Goal: Information Seeking & Learning: Learn about a topic

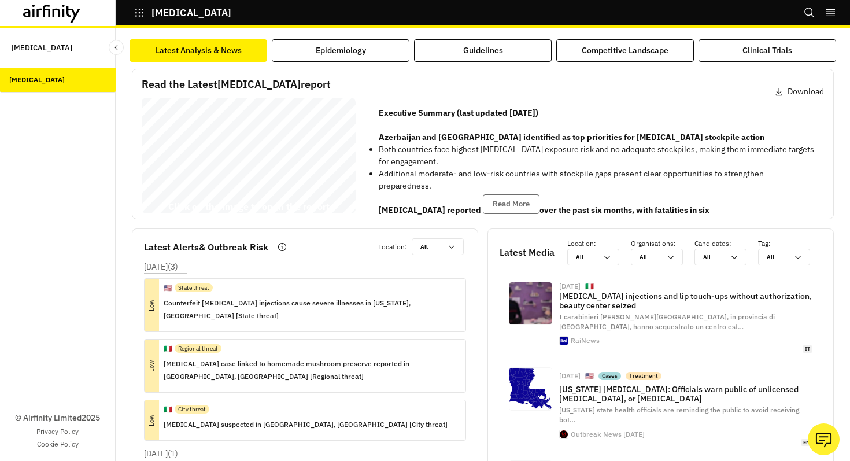
scroll to position [165, 0]
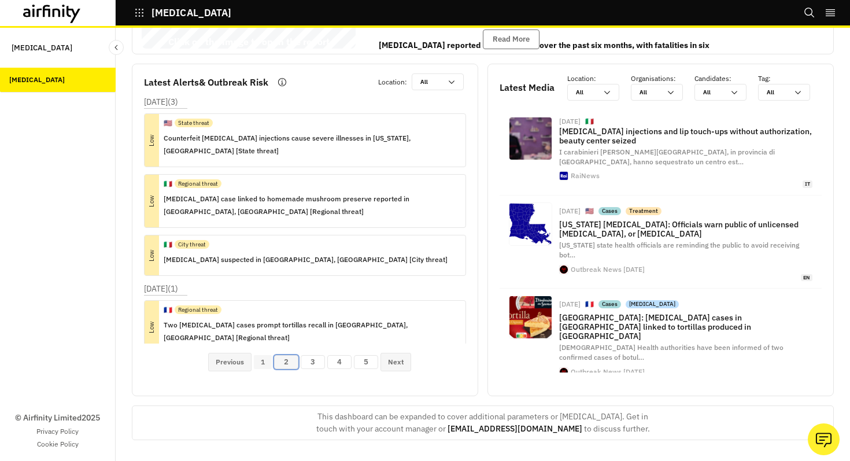
click at [286, 362] on button "2" at bounding box center [286, 362] width 24 height 14
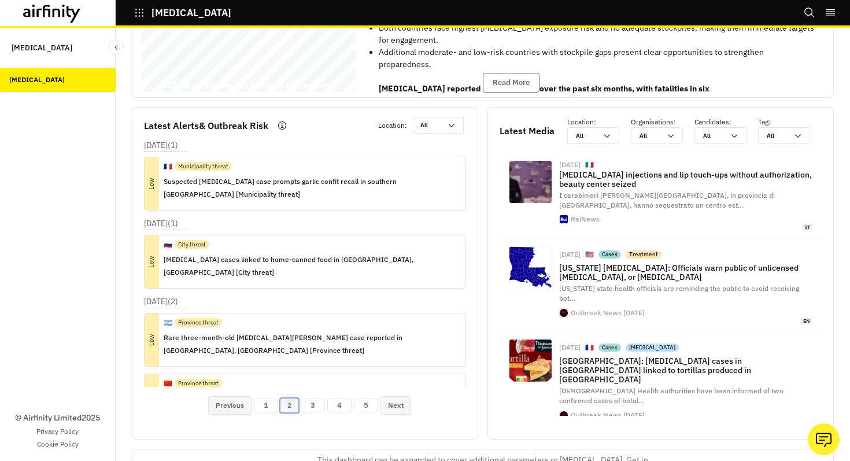
scroll to position [0, 0]
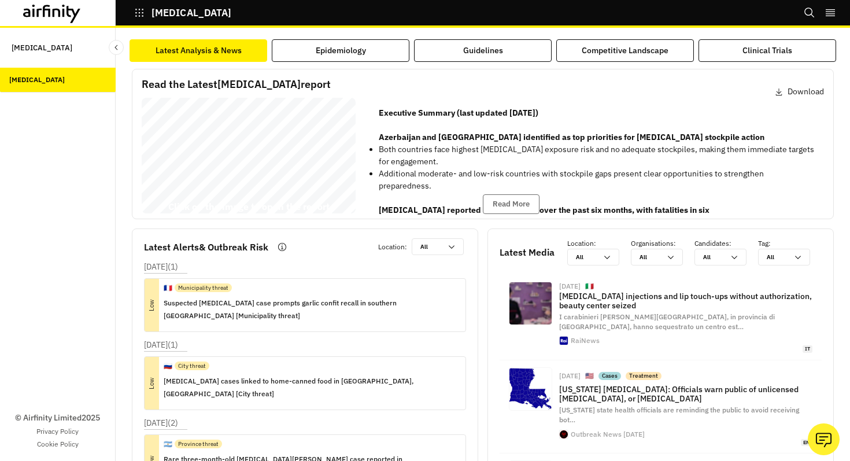
click at [56, 18] on icon at bounding box center [52, 14] width 58 height 19
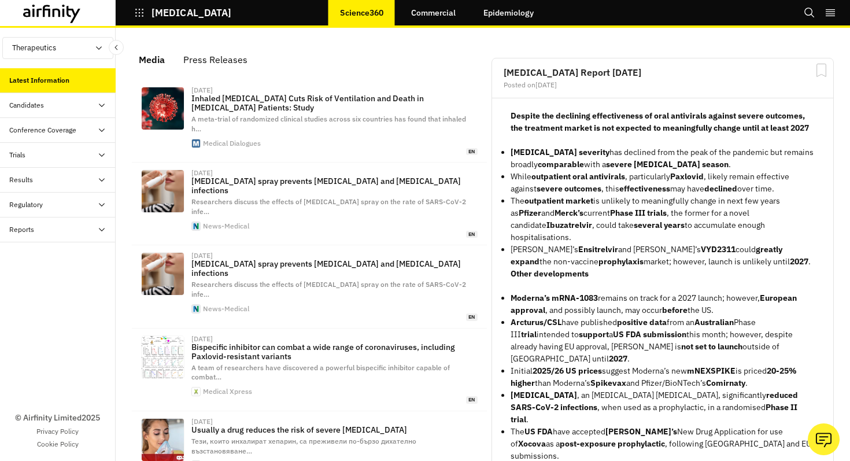
scroll to position [756, 347]
click at [31, 234] on div "Reports" at bounding box center [21, 229] width 25 height 10
click at [40, 213] on div "Regulatory" at bounding box center [58, 205] width 116 height 25
click at [61, 190] on div "Results" at bounding box center [58, 180] width 116 height 25
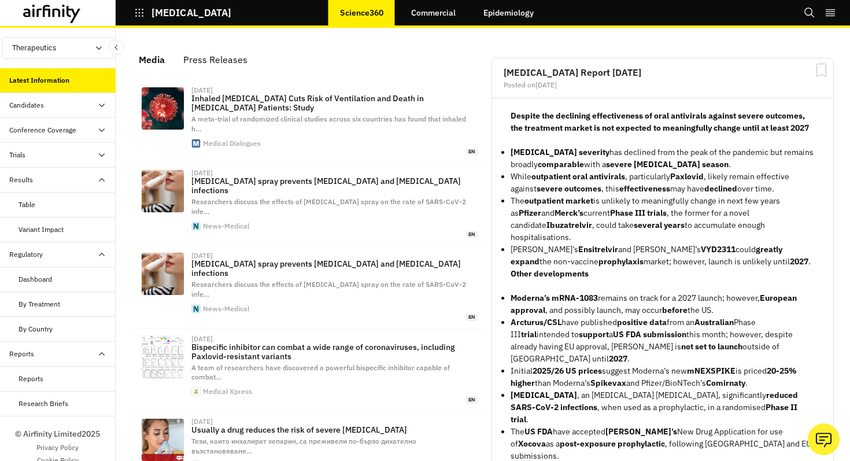
click at [63, 161] on div "Trials" at bounding box center [58, 155] width 116 height 25
click at [79, 133] on div "Conference Coverage" at bounding box center [62, 130] width 106 height 10
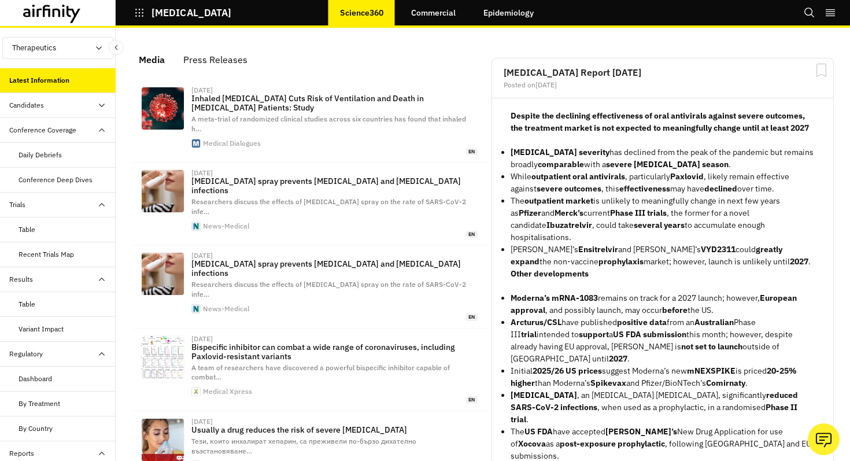
click at [448, 14] on link "Commercial" at bounding box center [434, 13] width 68 height 28
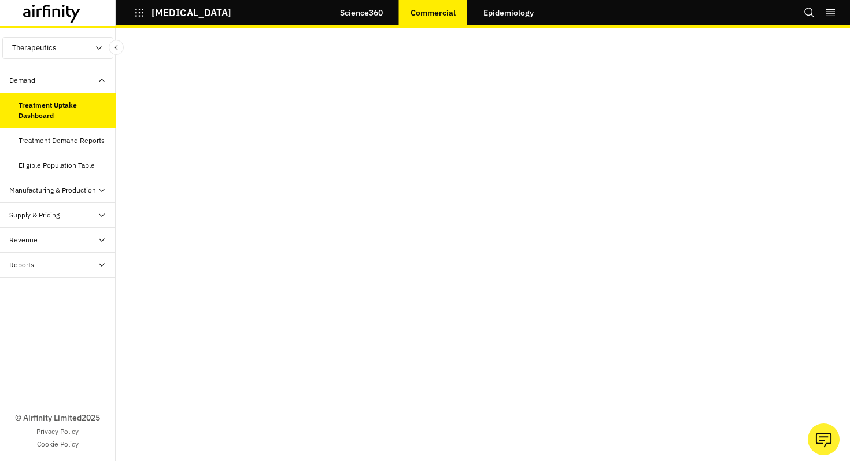
click at [43, 186] on div "Manufacturing & Production" at bounding box center [52, 190] width 87 height 10
click at [21, 285] on div "Supply & Pricing" at bounding box center [34, 285] width 50 height 10
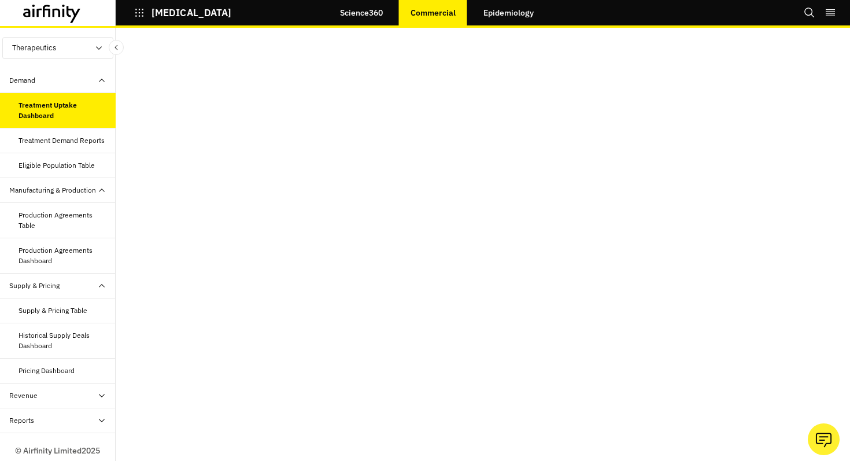
scroll to position [32, 0]
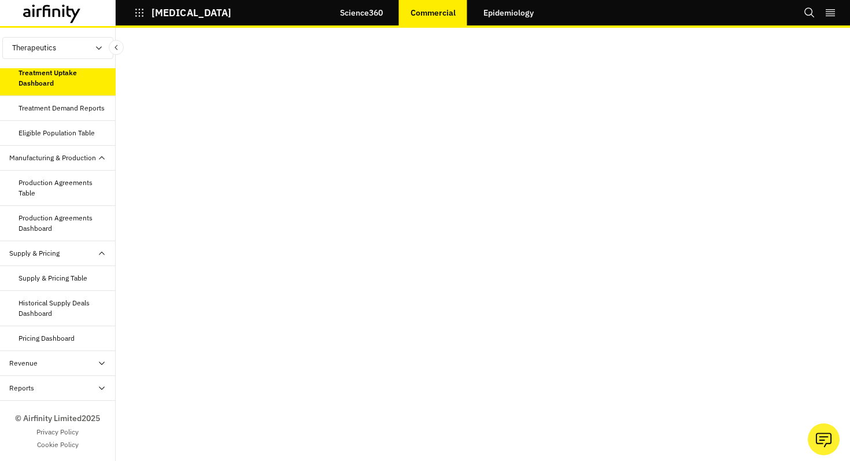
click at [31, 368] on div "Revenue" at bounding box center [58, 363] width 116 height 25
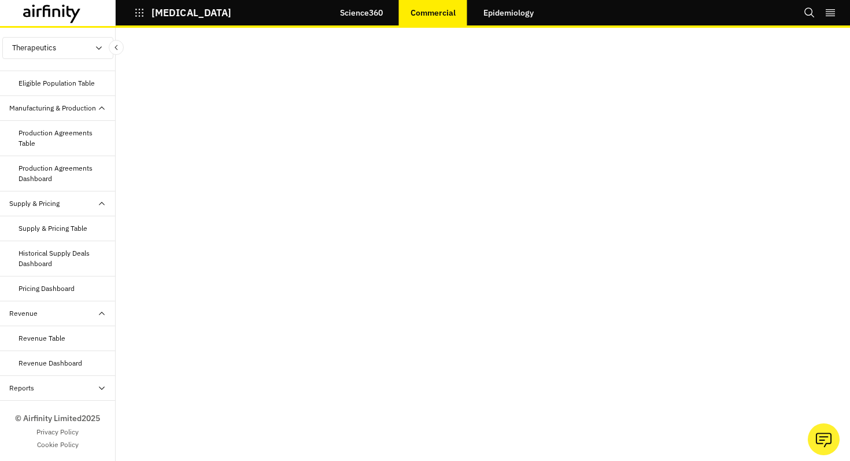
scroll to position [0, 0]
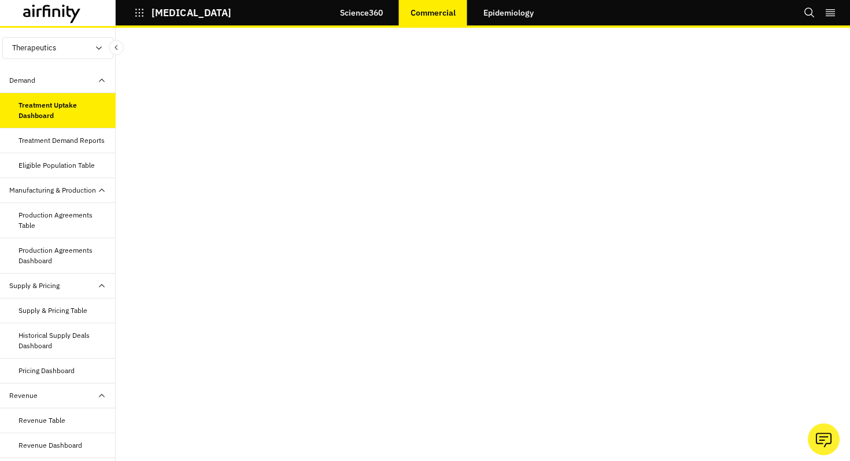
click at [85, 194] on div "Manufacturing & Production" at bounding box center [52, 190] width 87 height 10
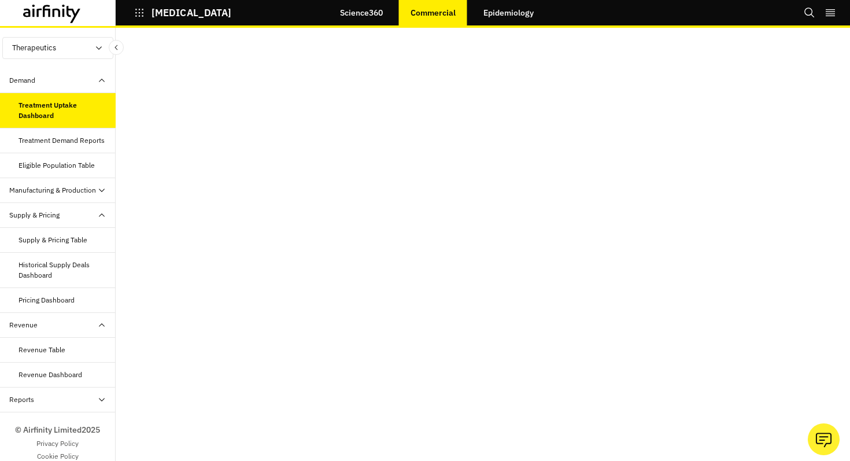
click at [86, 212] on div "Supply & Pricing" at bounding box center [62, 215] width 106 height 10
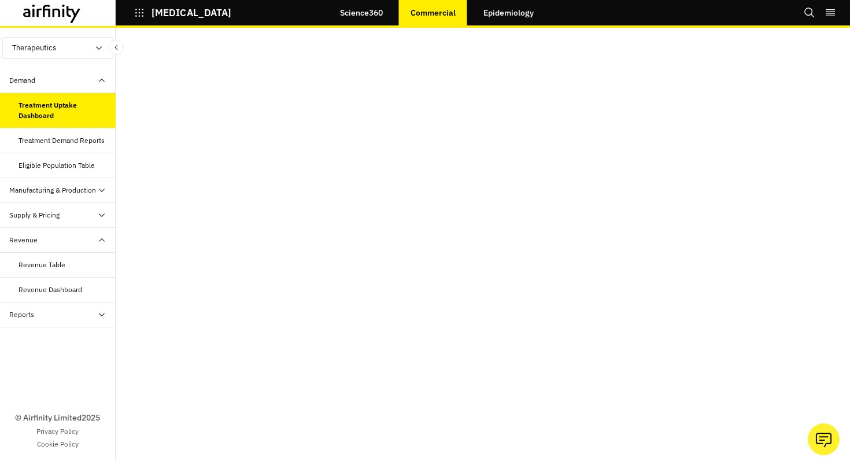
click at [84, 236] on div "Revenue" at bounding box center [62, 240] width 106 height 10
click at [502, 17] on link "Epidemiology" at bounding box center [508, 13] width 73 height 28
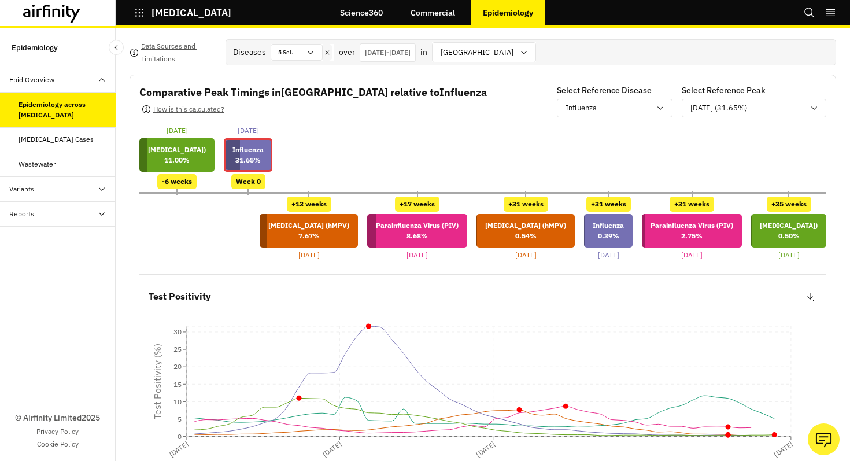
click at [28, 77] on div "Epid Overview" at bounding box center [31, 80] width 45 height 10
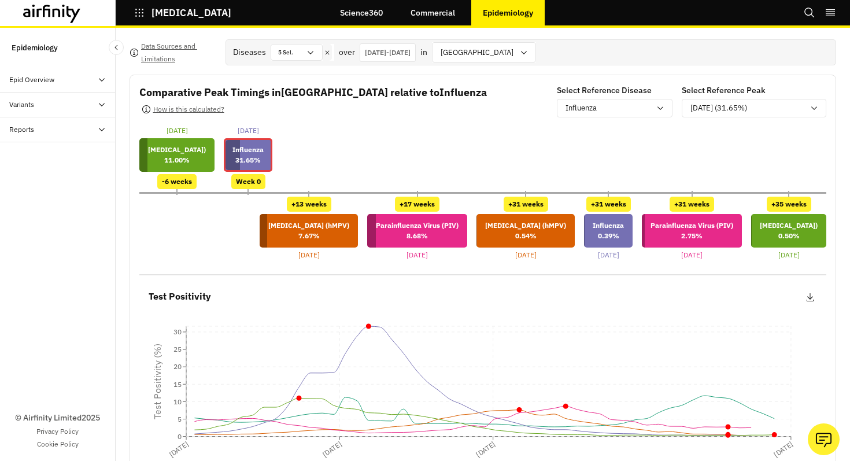
click at [39, 126] on div "Reports" at bounding box center [62, 129] width 106 height 10
click at [40, 126] on div "Reports" at bounding box center [62, 129] width 106 height 10
click at [264, 147] on p "Influenza" at bounding box center [247, 150] width 31 height 10
click at [265, 184] on div "Week 0" at bounding box center [248, 181] width 34 height 15
click at [197, 175] on div "-6 weeks" at bounding box center [176, 181] width 39 height 15
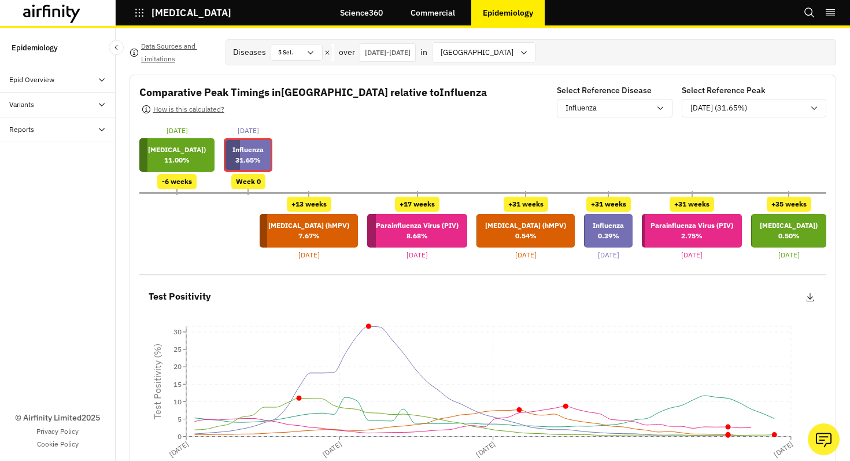
click at [200, 167] on div "Respiratory Syncytial Virus (RSV) 11.00 %" at bounding box center [176, 155] width 75 height 34
click at [260, 219] on div "Human metapneumovirus (hMPV) 7.67 %" at bounding box center [309, 231] width 98 height 34
click at [395, 204] on div "+17 weeks" at bounding box center [417, 204] width 45 height 15
click at [376, 228] on p "Parainfluenza Virus (PIV)" at bounding box center [417, 225] width 83 height 10
click at [494, 232] on p "0.54 %" at bounding box center [525, 236] width 81 height 10
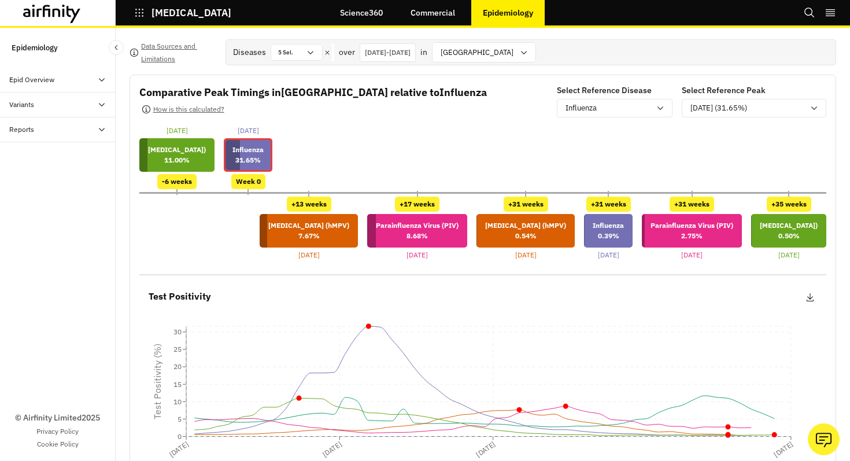
click at [835, 13] on icon "right-menu" at bounding box center [830, 13] width 12 height 12
click at [425, 19] on link "Commercial" at bounding box center [433, 13] width 68 height 28
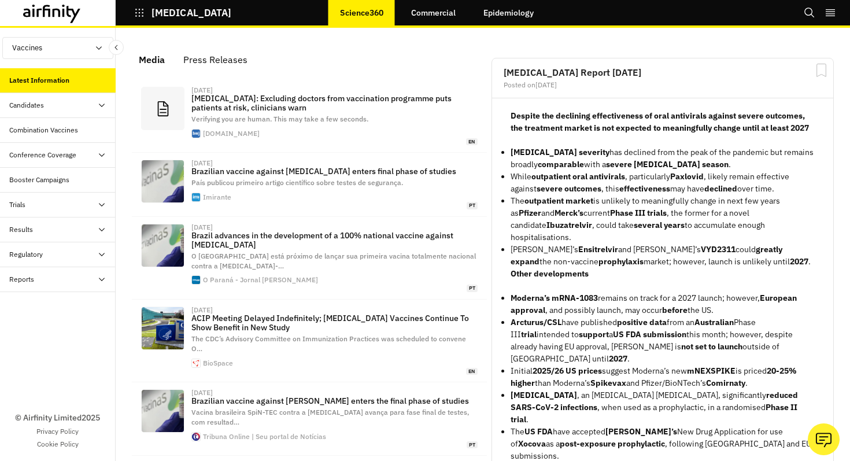
scroll to position [749, 347]
click at [55, 111] on div "Candidates" at bounding box center [58, 105] width 116 height 25
click at [39, 179] on div "Combination Vaccines" at bounding box center [43, 180] width 69 height 10
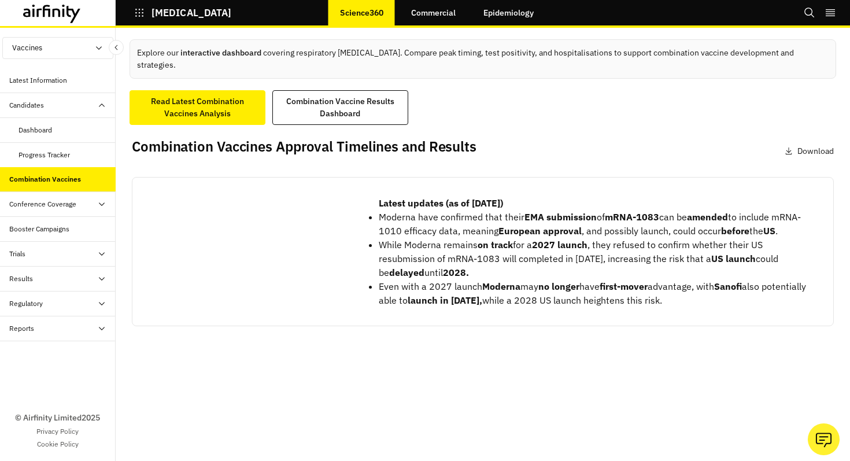
click at [39, 199] on div "Conference Coverage" at bounding box center [42, 204] width 67 height 10
click at [54, 234] on div "Daily Debriefs" at bounding box center [40, 229] width 43 height 10
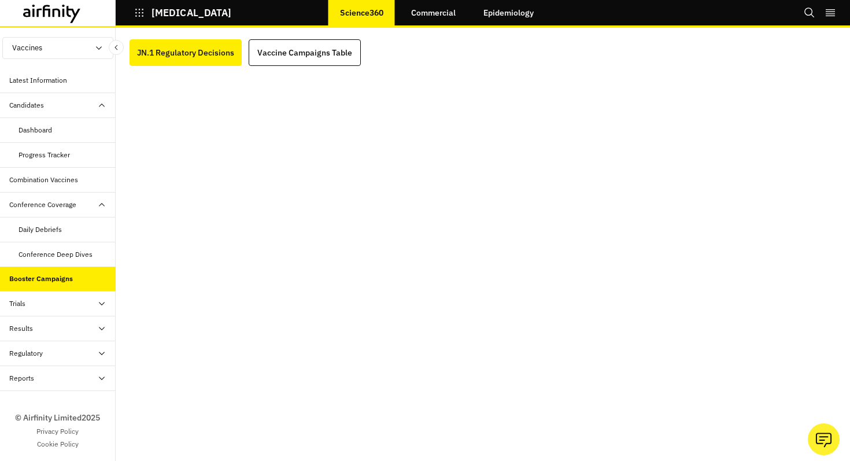
click at [54, 339] on div "Results" at bounding box center [58, 328] width 116 height 25
click at [54, 327] on div "Results" at bounding box center [62, 328] width 106 height 10
click at [61, 301] on div "Trials" at bounding box center [62, 303] width 106 height 10
click at [69, 208] on div "Conference Coverage" at bounding box center [42, 204] width 67 height 10
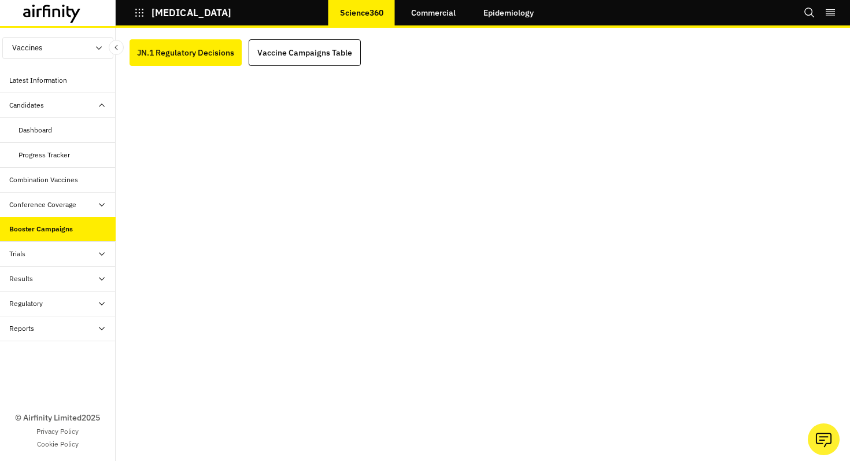
click at [64, 105] on div "Candidates" at bounding box center [62, 105] width 106 height 10
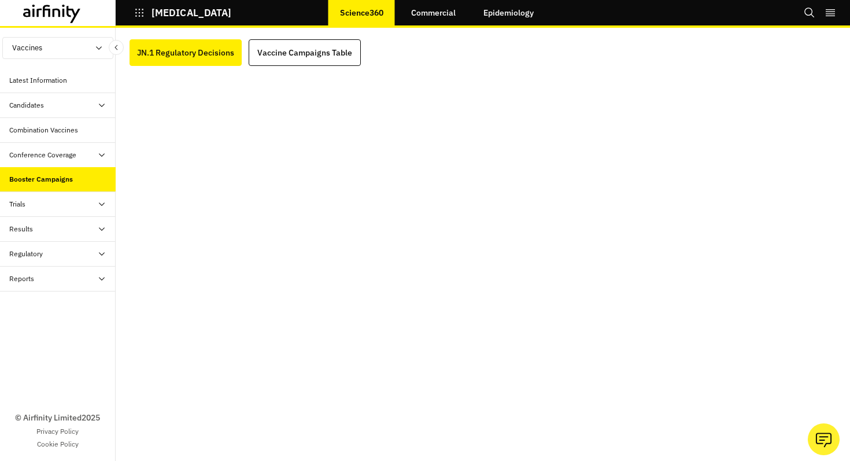
click at [101, 47] on icon "button" at bounding box center [98, 47] width 9 height 9
click at [76, 89] on link "Therapeutics" at bounding box center [58, 92] width 110 height 22
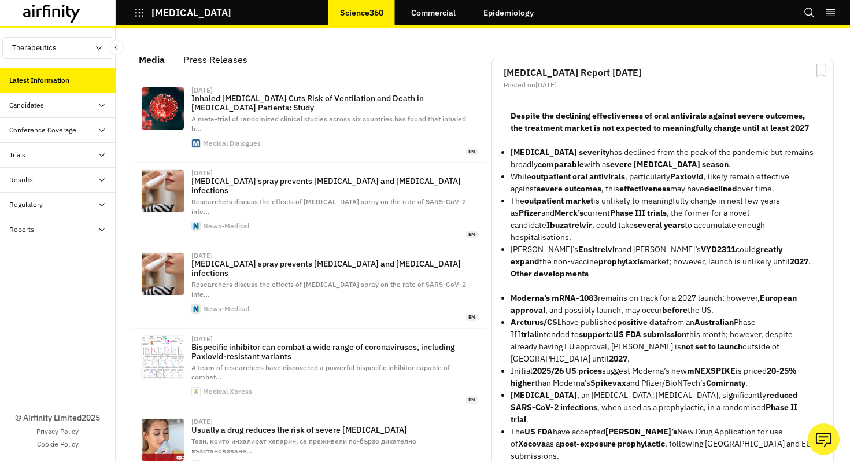
scroll to position [756, 347]
click at [60, 105] on div "Candidates" at bounding box center [62, 105] width 106 height 10
click at [64, 183] on div "Conference Coverage" at bounding box center [42, 180] width 67 height 10
click at [46, 251] on div "Trials" at bounding box center [62, 254] width 106 height 10
click at [49, 331] on div "Results" at bounding box center [62, 329] width 106 height 10
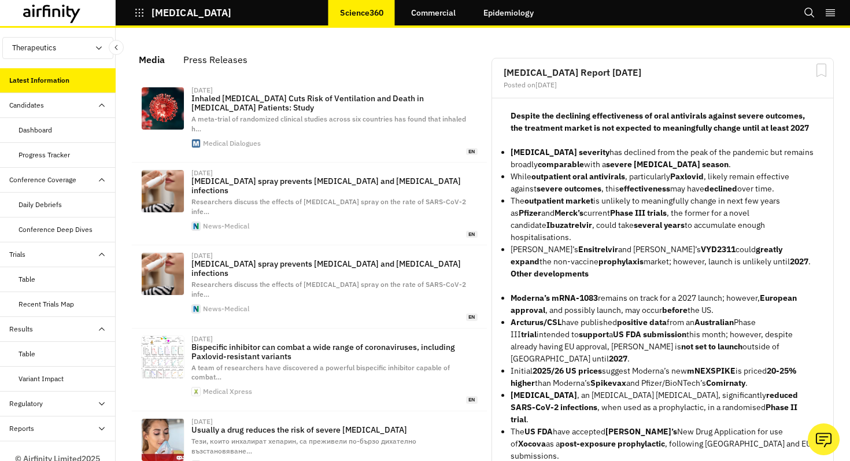
click at [39, 393] on div "Regulatory" at bounding box center [58, 403] width 116 height 25
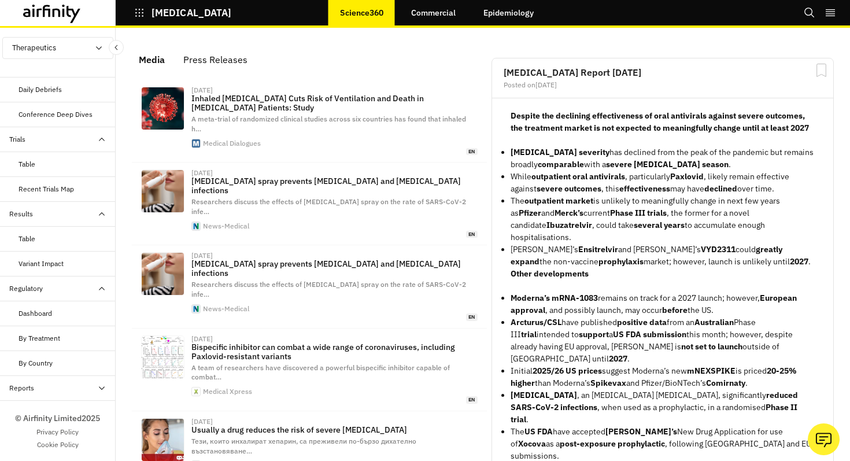
click at [42, 391] on div "Reports" at bounding box center [62, 388] width 106 height 10
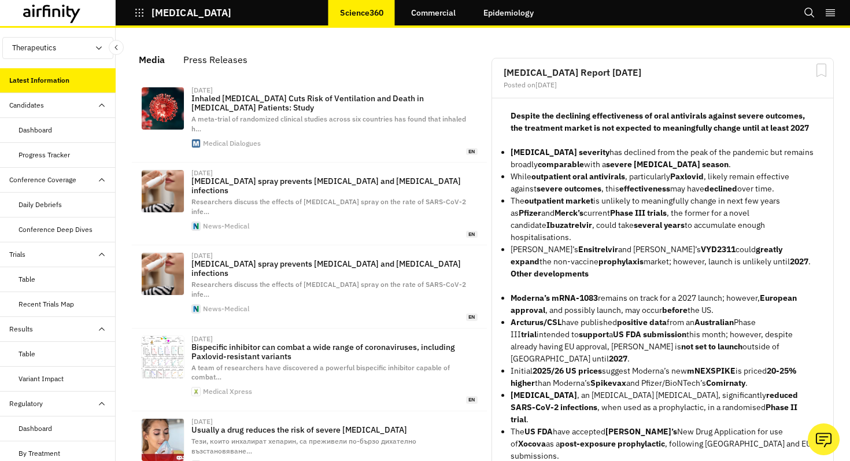
click at [86, 100] on div "Candidates" at bounding box center [62, 105] width 106 height 10
click at [80, 135] on div "Conference Coverage" at bounding box center [58, 130] width 116 height 25
click at [77, 162] on div "Trials" at bounding box center [58, 155] width 116 height 25
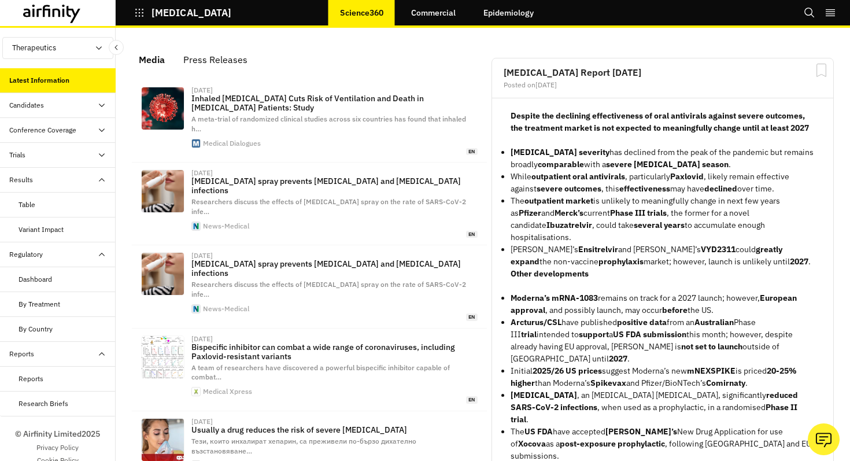
click at [64, 184] on div "Results" at bounding box center [62, 180] width 106 height 10
click at [61, 199] on div "Regulatory" at bounding box center [62, 204] width 106 height 10
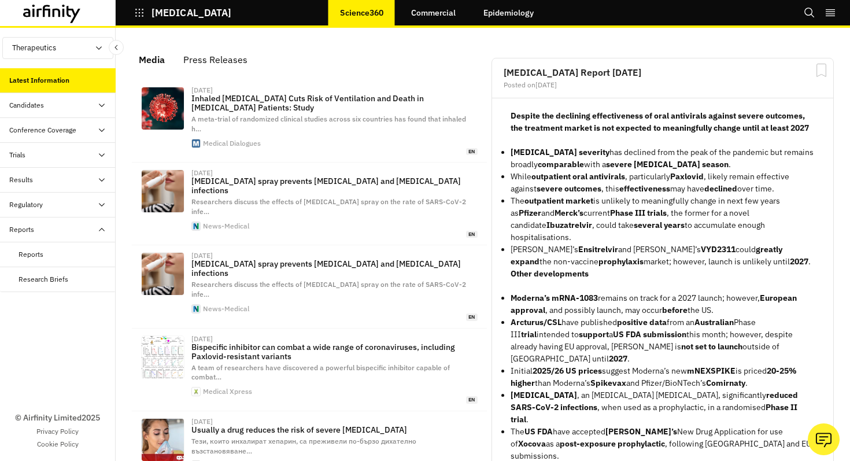
click at [66, 235] on div "Reports" at bounding box center [58, 229] width 116 height 25
